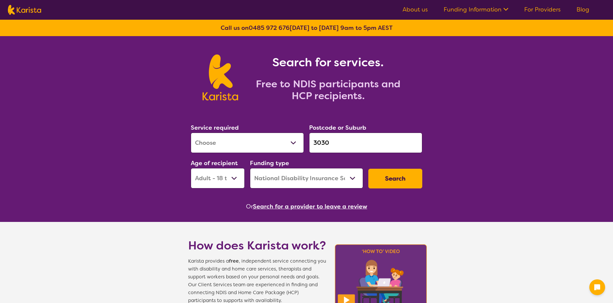
select select "[MEDICAL_DATA]"
select select "AD"
select select "NDIS"
click at [413, 175] on button "Search" at bounding box center [395, 179] width 54 height 20
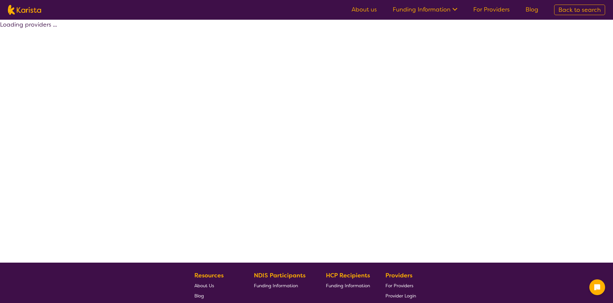
select select "by_score"
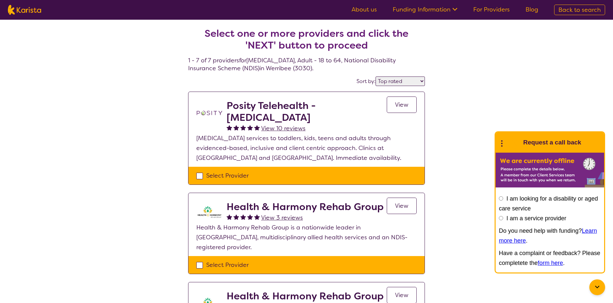
click at [282, 206] on h2 "Health & Harmony Rehab Group" at bounding box center [304, 207] width 157 height 12
click at [400, 205] on span "View" at bounding box center [401, 206] width 13 height 8
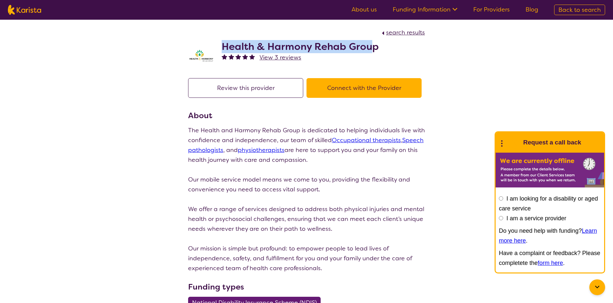
drag, startPoint x: 223, startPoint y: 45, endPoint x: 373, endPoint y: 43, distance: 149.9
click at [373, 43] on h2 "Health & Harmony Rehab Group" at bounding box center [299, 47] width 157 height 12
click at [352, 49] on h2 "Health & Harmony Rehab Group" at bounding box center [299, 47] width 157 height 12
drag, startPoint x: 223, startPoint y: 44, endPoint x: 377, endPoint y: 45, distance: 153.8
click at [377, 45] on div "Health & Harmony Rehab Group View 3 reviews" at bounding box center [306, 53] width 237 height 33
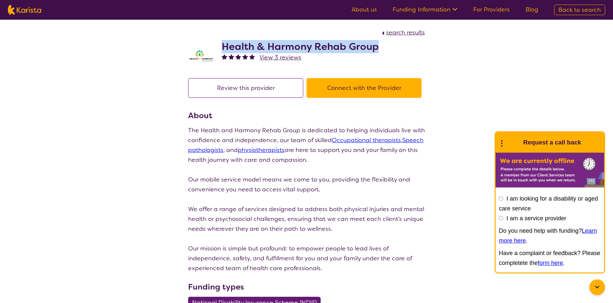
copy h2 "Health & Harmony Rehab Group"
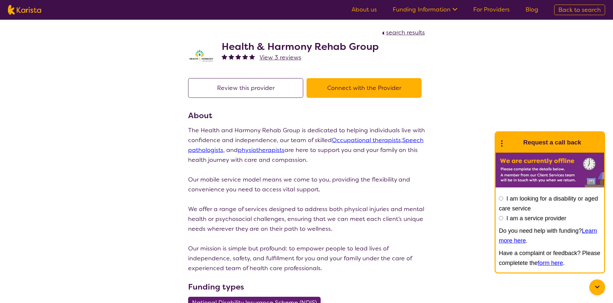
click at [464, 62] on div "search results Health & Harmony Rehab Group View 3 reviews Review this provider…" at bounding box center [306, 296] width 613 height 553
click at [385, 89] on button "Connect with the Provider" at bounding box center [363, 88] width 115 height 20
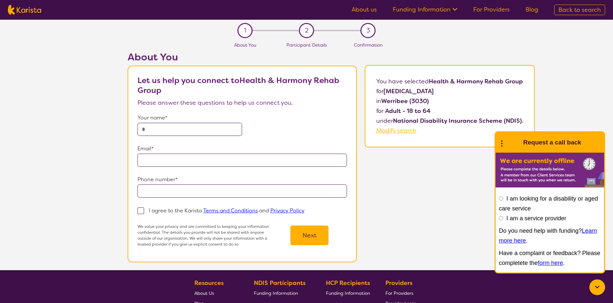
click at [194, 130] on input "text" at bounding box center [189, 129] width 105 height 13
type input "**********"
click at [176, 157] on input "email" at bounding box center [241, 160] width 209 height 13
type input "**********"
click at [167, 190] on input "tel" at bounding box center [241, 191] width 209 height 13
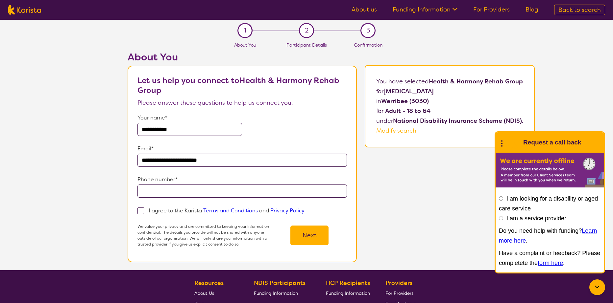
type input "**********"
click at [139, 210] on span at bounding box center [140, 211] width 7 height 7
click at [304, 210] on input "I agree to the Karista Terms and Conditions and Privacy Policy" at bounding box center [306, 210] width 4 height 4
checkbox input "true"
click at [304, 244] on button "Next" at bounding box center [309, 236] width 38 height 20
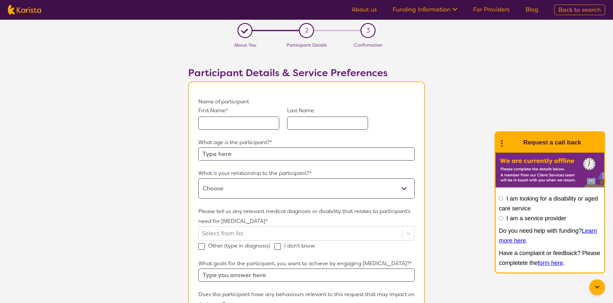
click at [254, 126] on input "text" at bounding box center [238, 123] width 81 height 13
type input "Abby"
click at [311, 125] on input "text" at bounding box center [327, 123] width 81 height 13
type input "[PERSON_NAME]"
click at [280, 152] on input "text" at bounding box center [306, 154] width 216 height 13
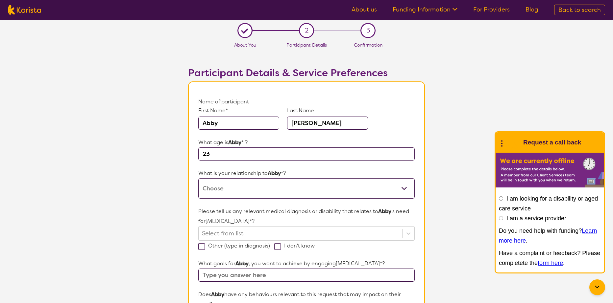
type input "23"
click at [264, 185] on select "This request is for myself I am their parent I am their child I am their spouse…" at bounding box center [306, 188] width 216 height 20
select select "This request is for myself"
click at [198, 178] on select "This request is for myself I am their parent I am their child I am their spouse…" at bounding box center [306, 188] width 216 height 20
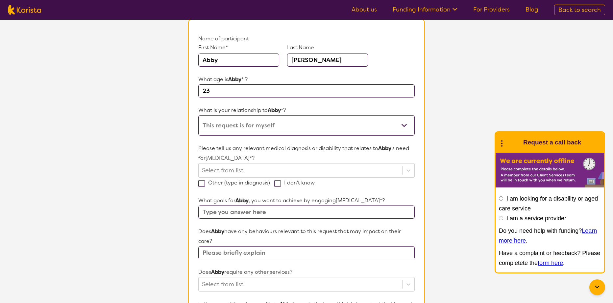
scroll to position [66, 0]
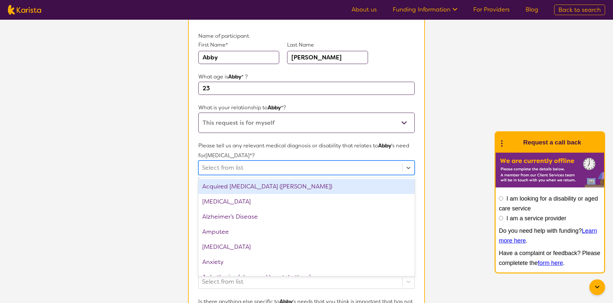
click at [358, 171] on div at bounding box center [300, 167] width 197 height 11
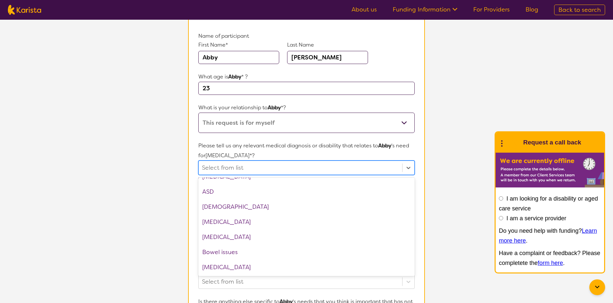
scroll to position [131, 0]
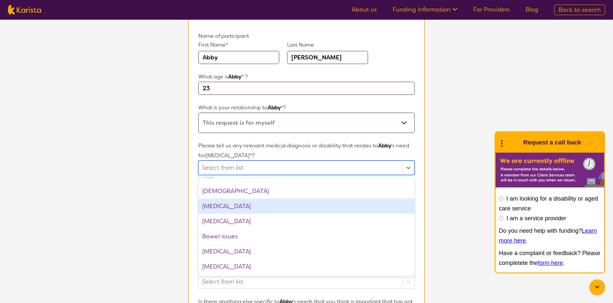
click at [300, 205] on div "[MEDICAL_DATA]" at bounding box center [306, 206] width 216 height 15
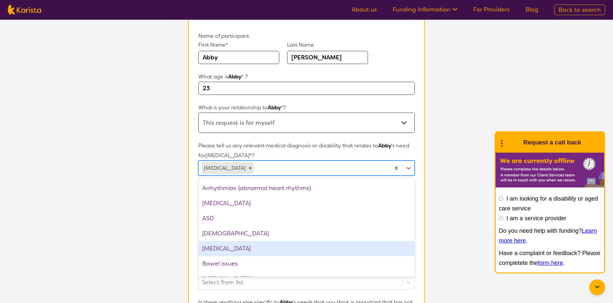
scroll to position [33, 0]
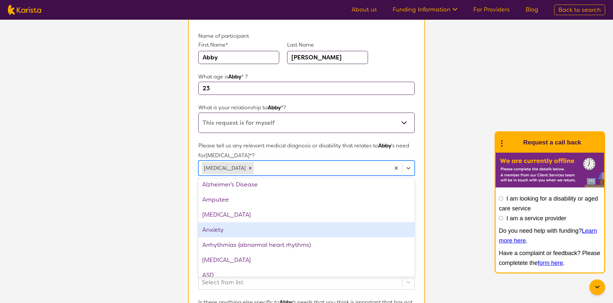
click at [295, 227] on div "Anxiety" at bounding box center [306, 229] width 216 height 15
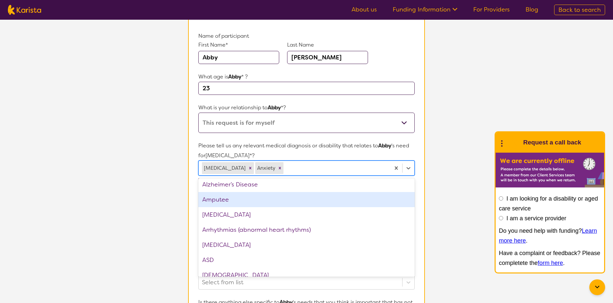
click at [338, 150] on p "Please tell us any relevant medical diagnosis or disability that relates to [PE…" at bounding box center [306, 151] width 216 height 20
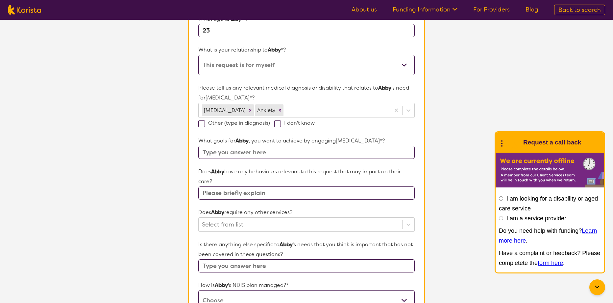
scroll to position [131, 0]
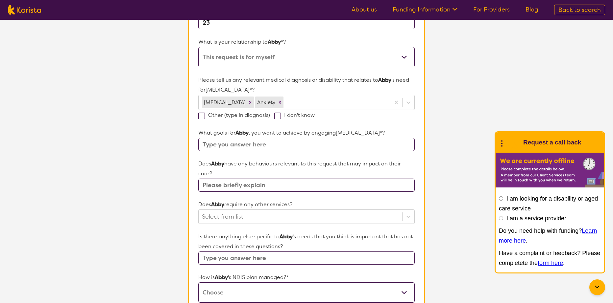
click at [363, 146] on input "text" at bounding box center [306, 144] width 216 height 13
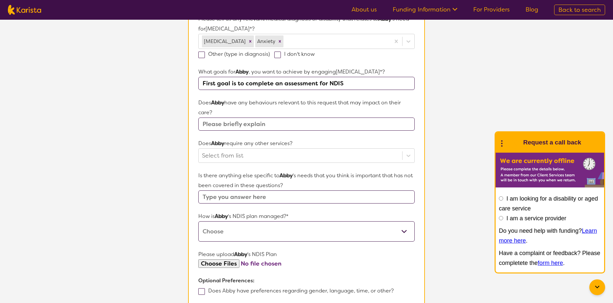
scroll to position [197, 0]
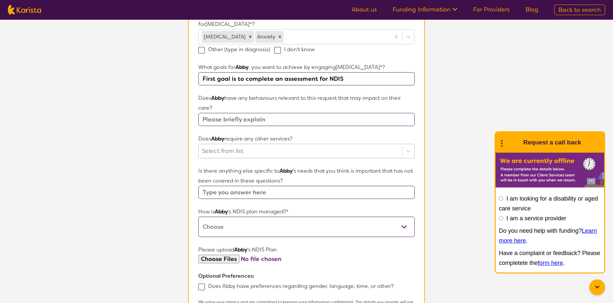
type input "First goal is to complete an assessment for NDIS"
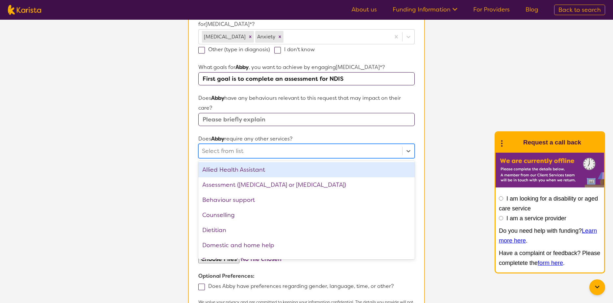
click at [293, 152] on div at bounding box center [300, 151] width 197 height 11
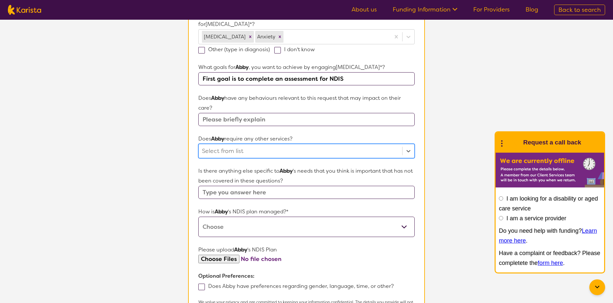
click at [293, 152] on div at bounding box center [300, 151] width 197 height 11
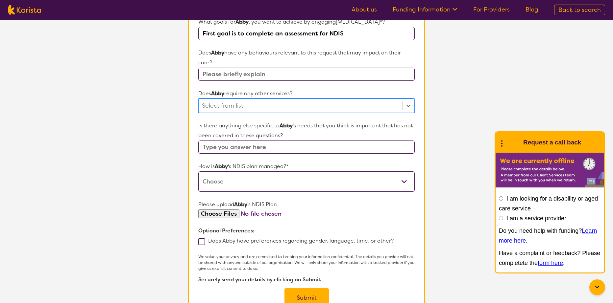
scroll to position [263, 0]
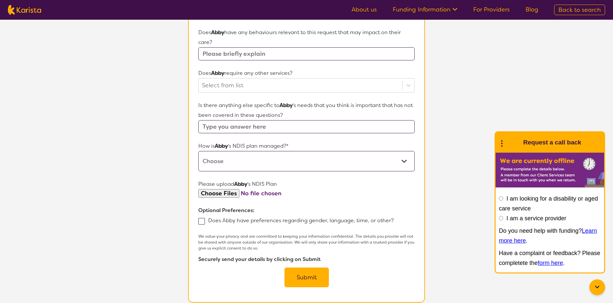
click at [325, 165] on select "Self-managed NDIS plan Managed by a registered plan management provider (not th…" at bounding box center [306, 161] width 216 height 20
select select "Agency Managed"
click at [198, 151] on select "Self-managed NDIS plan Managed by a registered plan management provider (not th…" at bounding box center [306, 161] width 216 height 20
click at [220, 195] on input "file" at bounding box center [306, 193] width 216 height 9
type input "C:\fakepath\NDIS Plan.pdf"
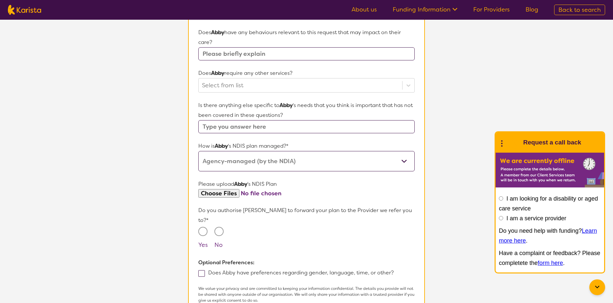
click at [202, 227] on input "Yes" at bounding box center [202, 231] width 9 height 9
radio input "true"
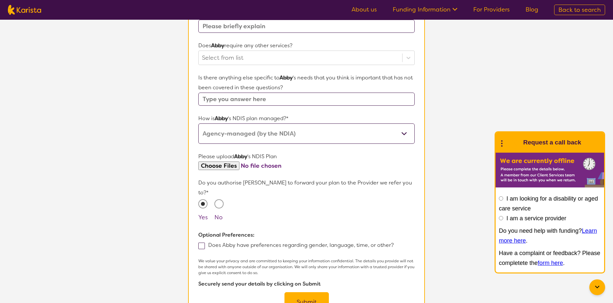
scroll to position [329, 0]
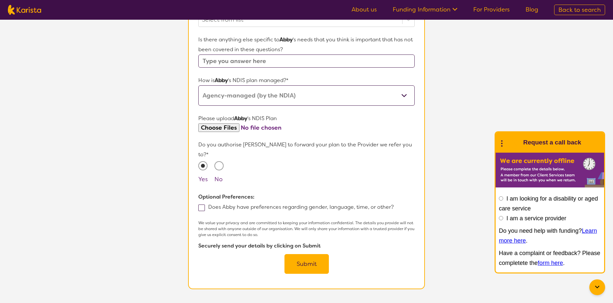
click at [293, 255] on button "Submit" at bounding box center [306, 264] width 44 height 20
